Goal: Information Seeking & Learning: Learn about a topic

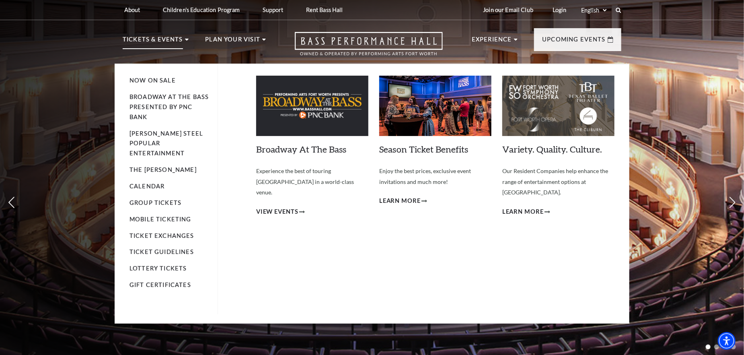
click at [177, 39] on p "Tickets & Events" at bounding box center [153, 42] width 60 height 14
click at [280, 150] on link "Broadway At The Bass" at bounding box center [301, 148] width 90 height 11
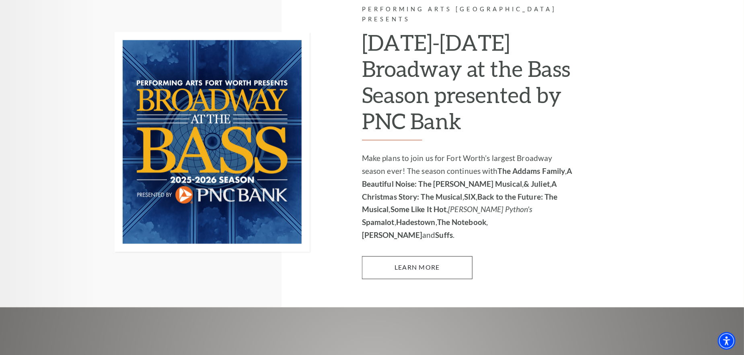
scroll to position [563, 0]
click at [412, 256] on link "Learn More" at bounding box center [417, 267] width 111 height 23
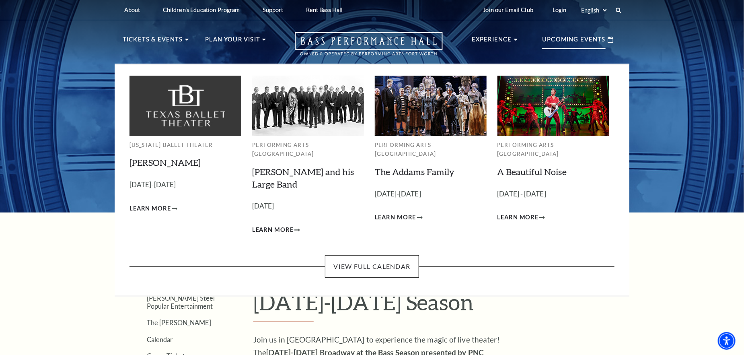
click at [607, 41] on icon at bounding box center [610, 40] width 6 height 6
click at [581, 38] on p "Upcoming Events" at bounding box center [574, 42] width 64 height 14
click at [609, 39] on icon at bounding box center [610, 40] width 6 height 6
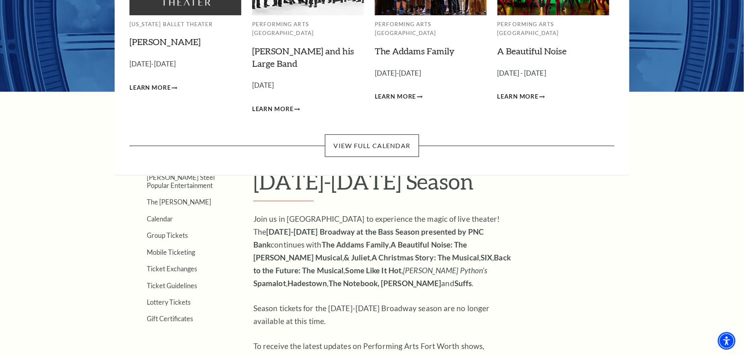
scroll to position [161, 0]
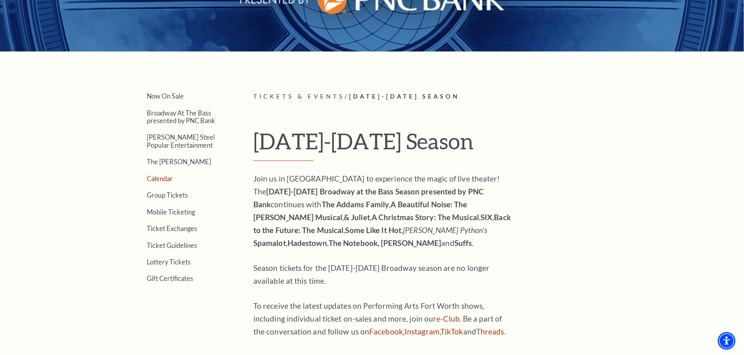
click at [158, 177] on link "Calendar" at bounding box center [160, 178] width 26 height 8
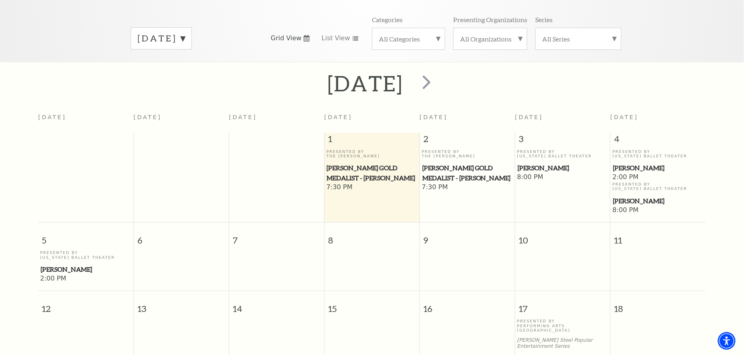
scroll to position [111, 0]
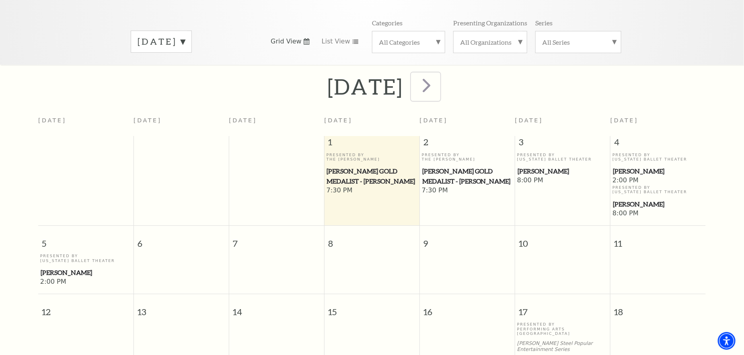
click at [438, 74] on span "next" at bounding box center [426, 85] width 23 height 23
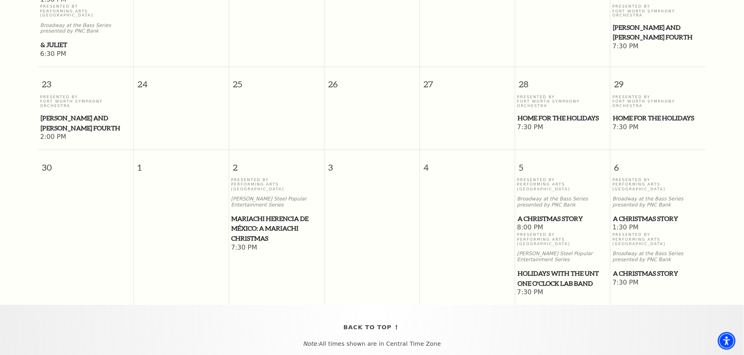
scroll to position [754, 0]
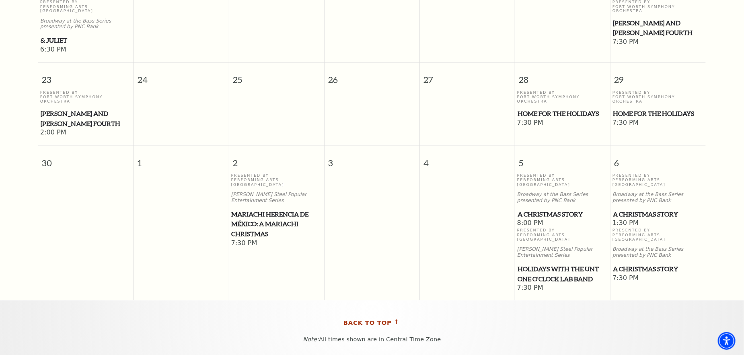
click at [384, 318] on span "Back To Top" at bounding box center [367, 323] width 48 height 10
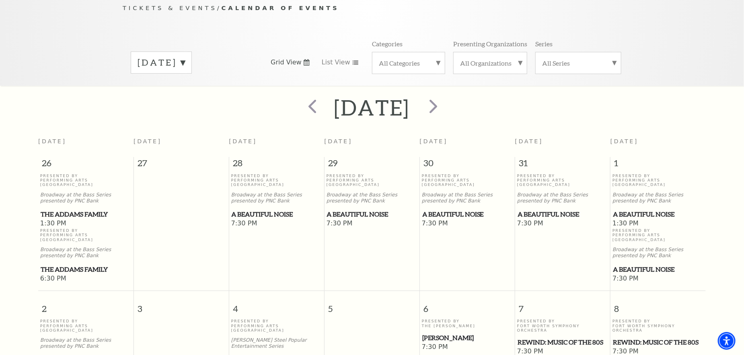
scroll to position [71, 0]
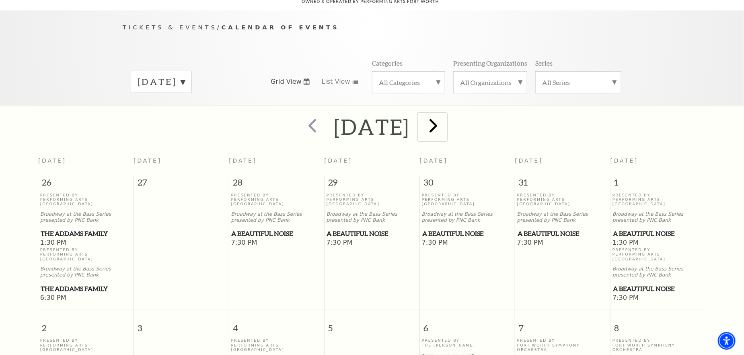
click at [445, 120] on span "next" at bounding box center [433, 125] width 23 height 23
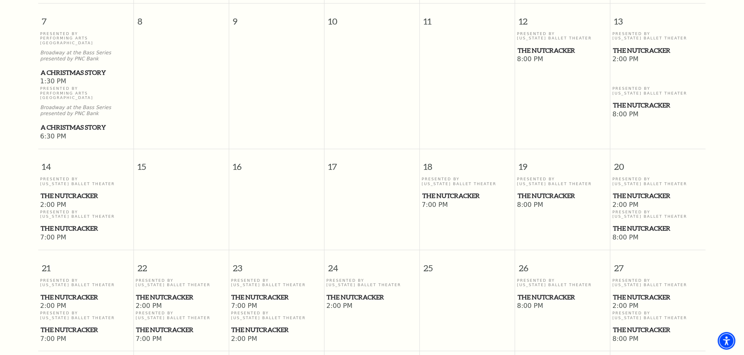
scroll to position [352, 0]
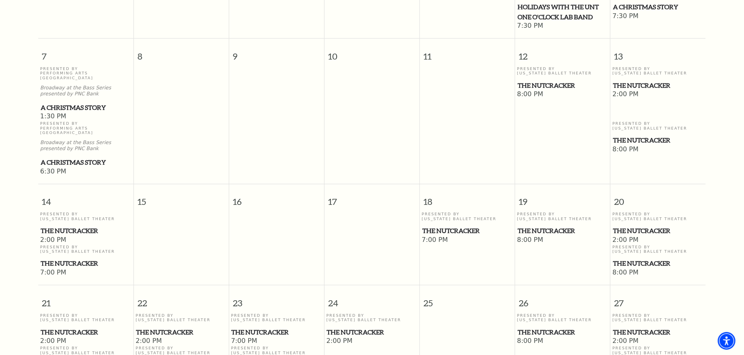
click at [75, 225] on span "The Nutcracker" at bounding box center [86, 230] width 90 height 10
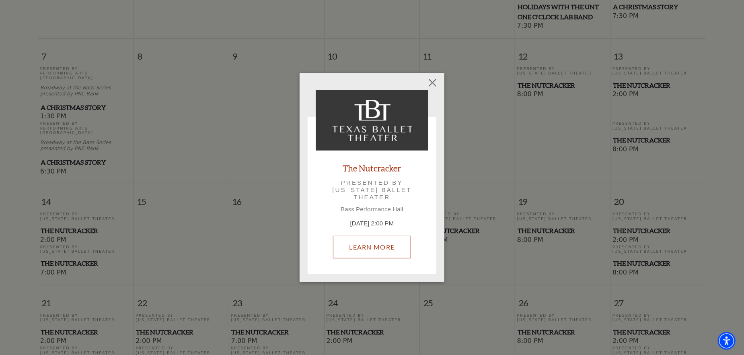
click at [376, 249] on link "Learn More" at bounding box center [372, 247] width 78 height 23
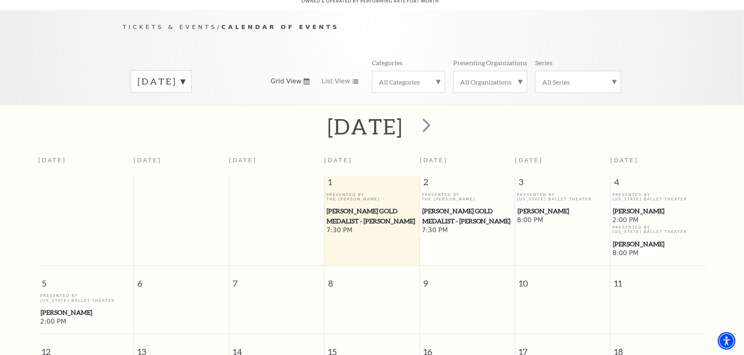
scroll to position [71, 0]
